Goal: Communication & Community: Answer question/provide support

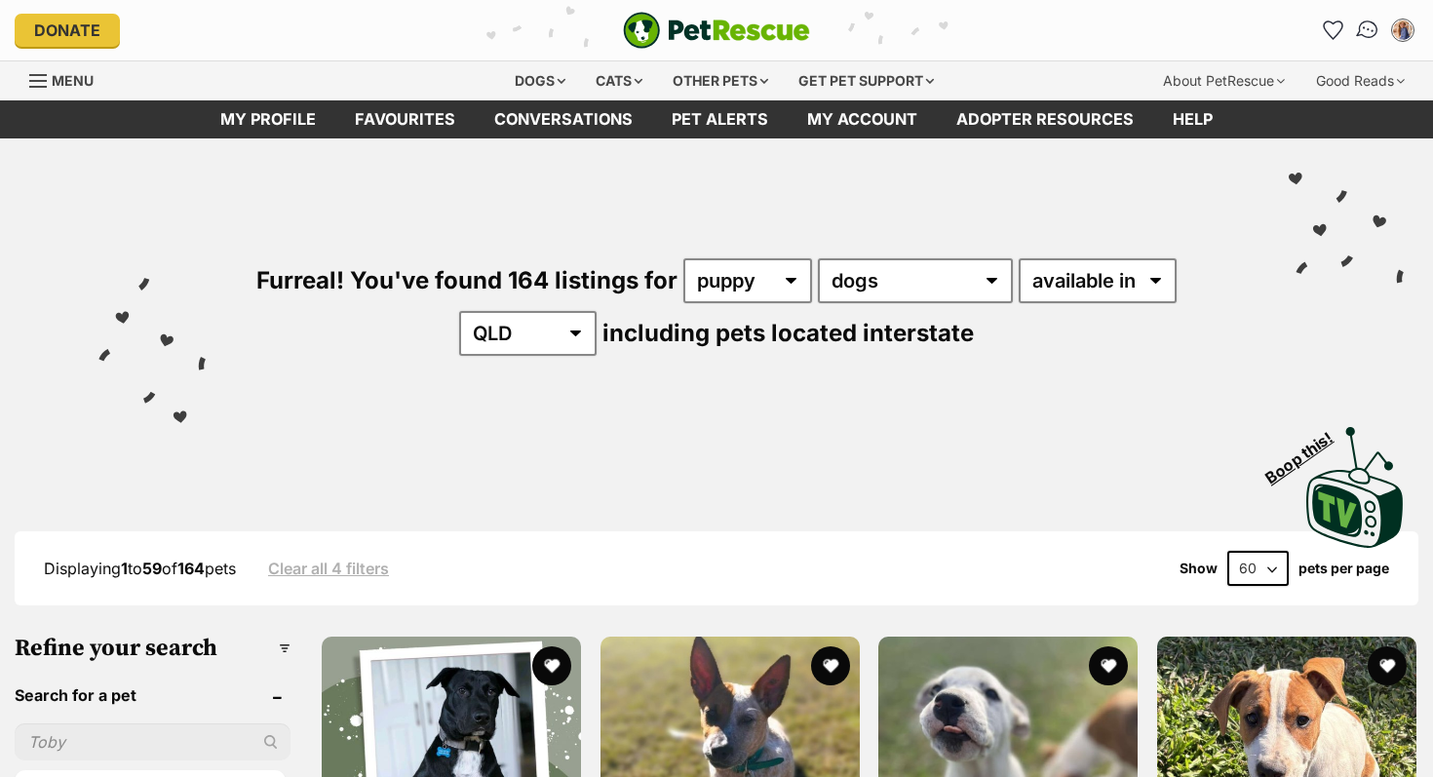
click at [1371, 28] on img "Conversations" at bounding box center [1368, 30] width 26 height 25
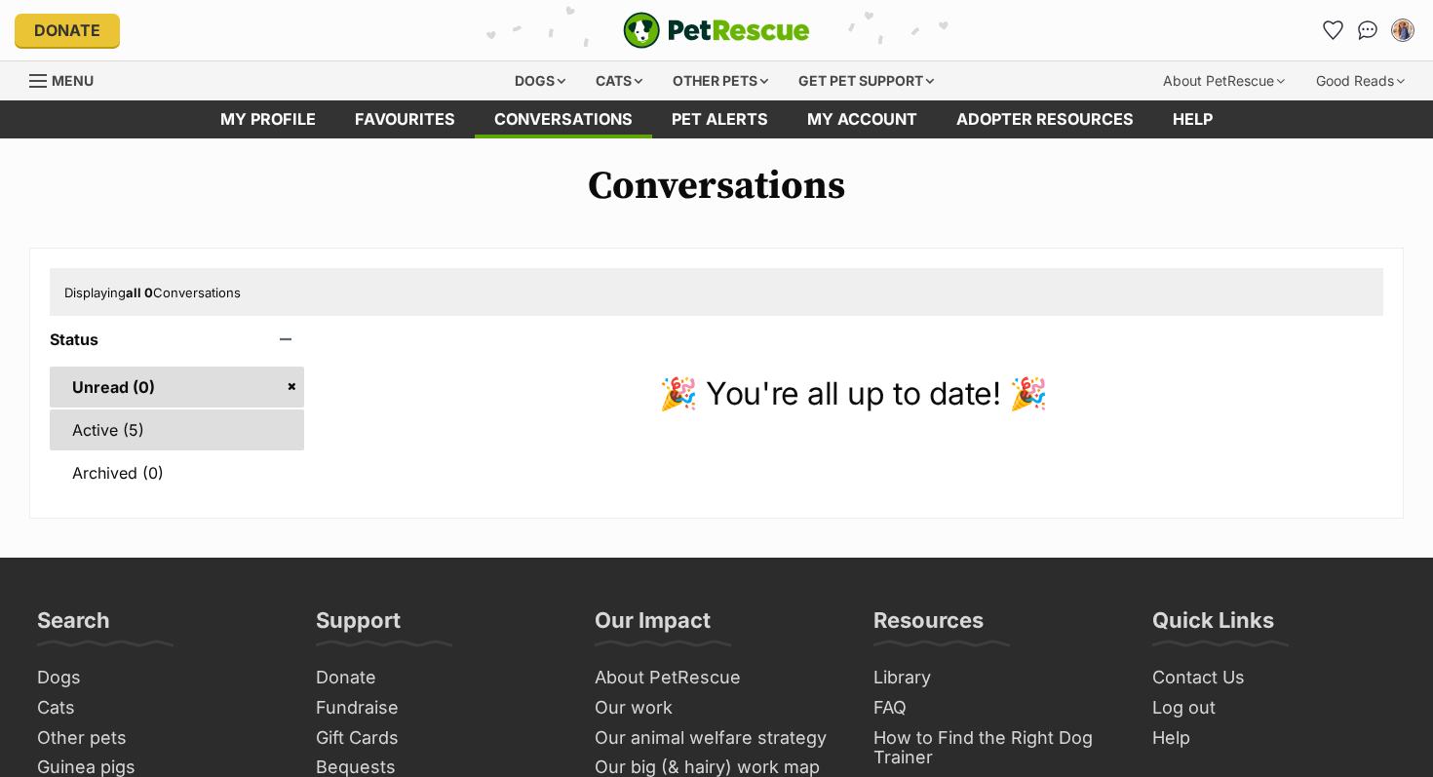
click at [240, 440] on link "Active (5)" at bounding box center [177, 429] width 254 height 41
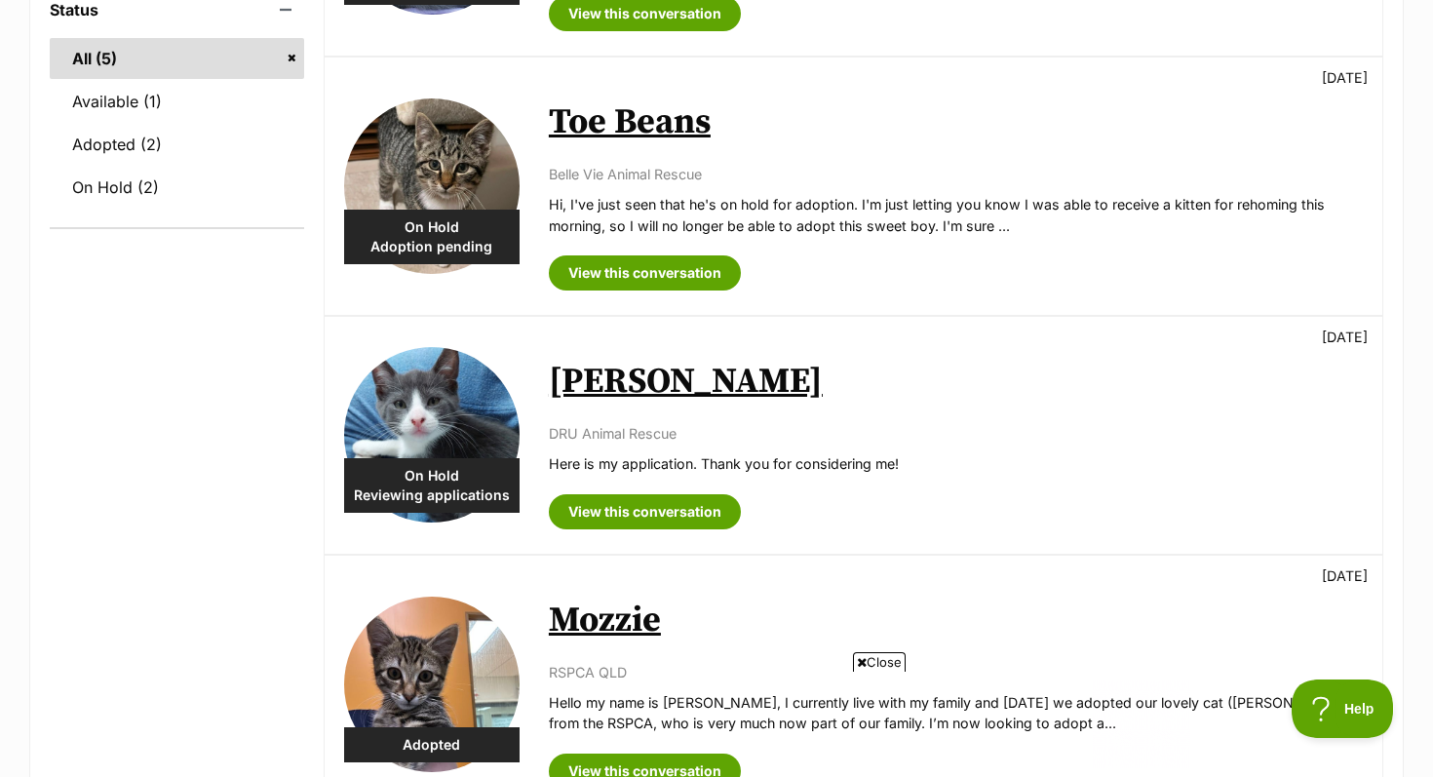
scroll to position [531, 0]
